Goal: Navigation & Orientation: Understand site structure

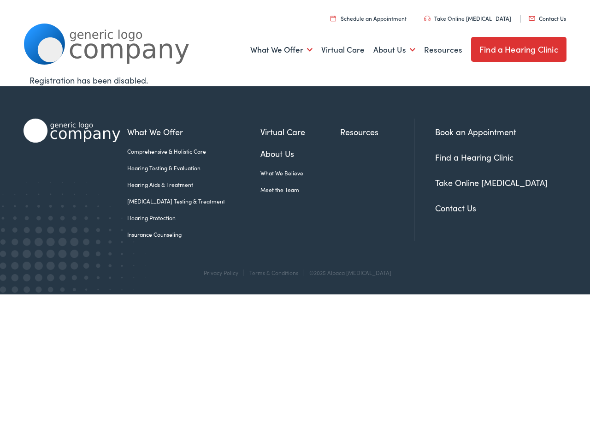
click at [282, 50] on link "What We Offer" at bounding box center [281, 50] width 62 height 34
click at [394, 50] on link "About Us" at bounding box center [394, 50] width 42 height 34
click at [282, 50] on link "What We Offer" at bounding box center [281, 50] width 62 height 34
click at [394, 50] on link "About Us" at bounding box center [394, 50] width 42 height 34
